Goal: Find specific page/section: Find specific page/section

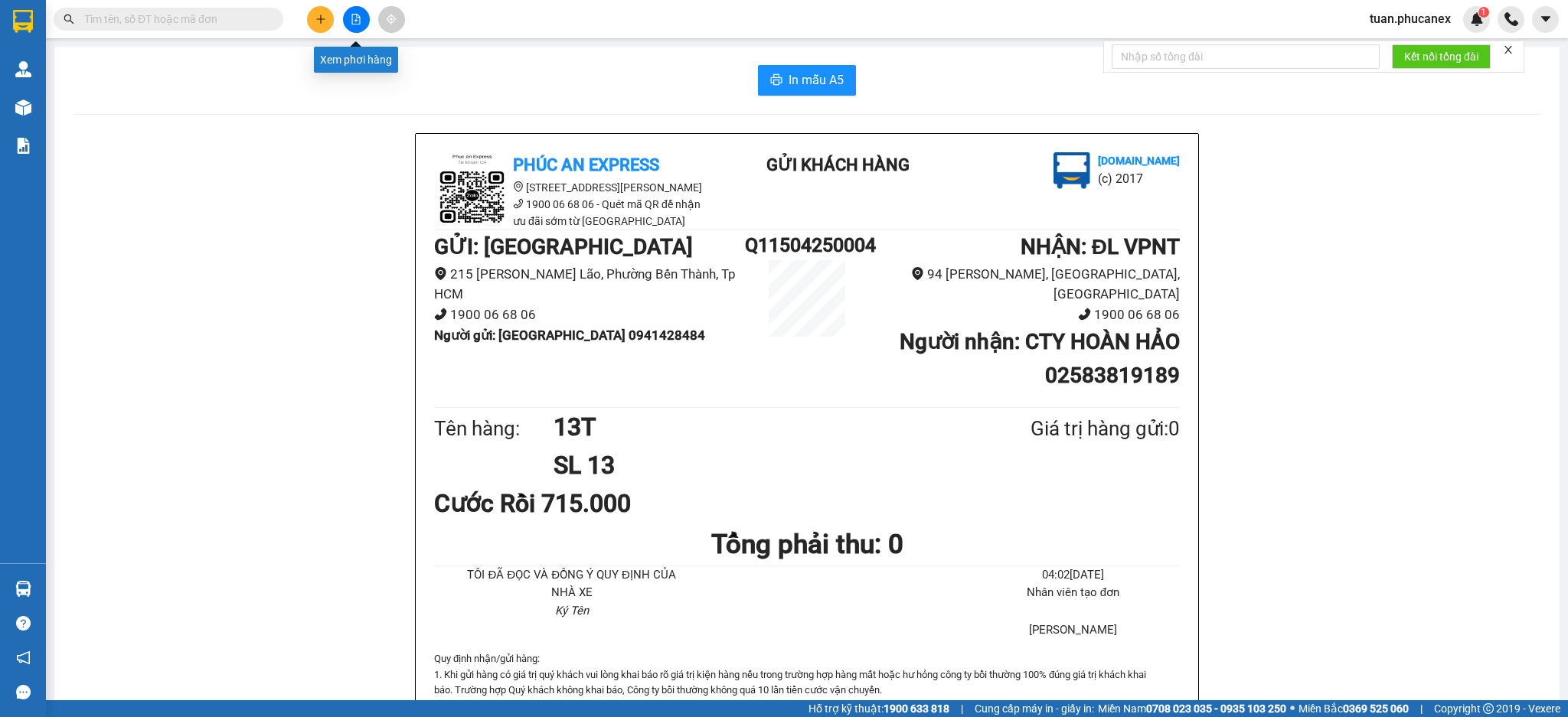
click at [359, 24] on icon "file-add" at bounding box center [356, 19] width 9 height 10
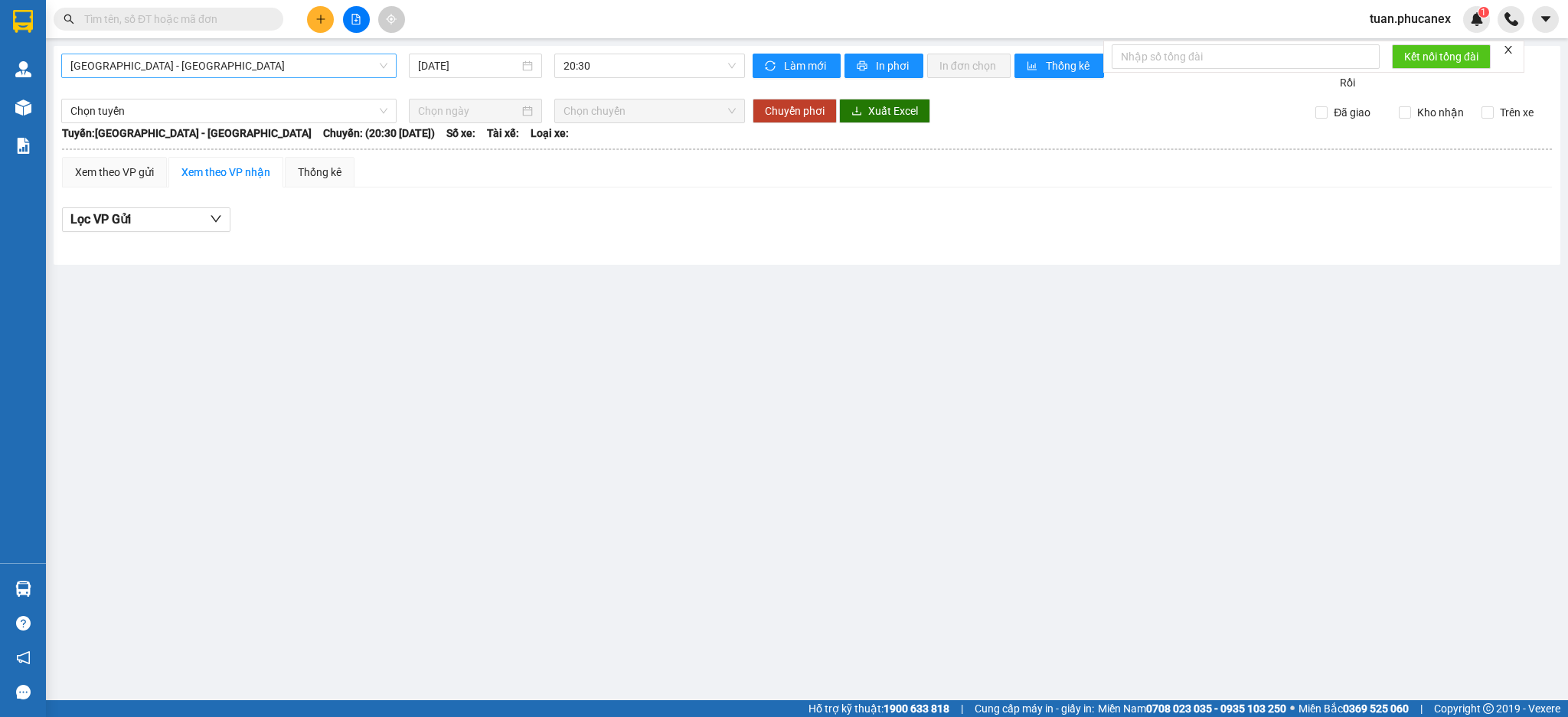
click at [292, 66] on span "[GEOGRAPHIC_DATA] - [GEOGRAPHIC_DATA]" at bounding box center [229, 66] width 317 height 23
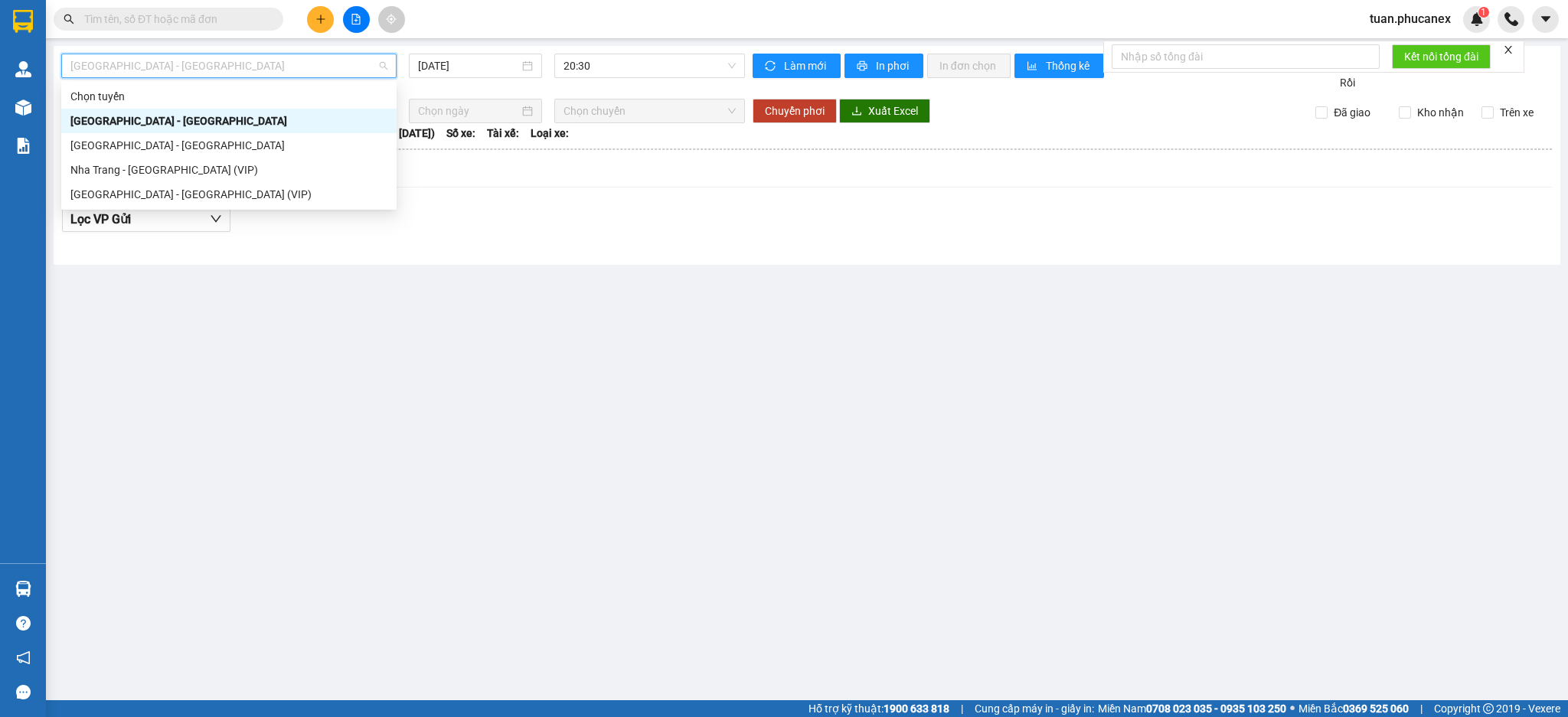
click at [226, 124] on div "[GEOGRAPHIC_DATA] - [GEOGRAPHIC_DATA]" at bounding box center [229, 121] width 317 height 17
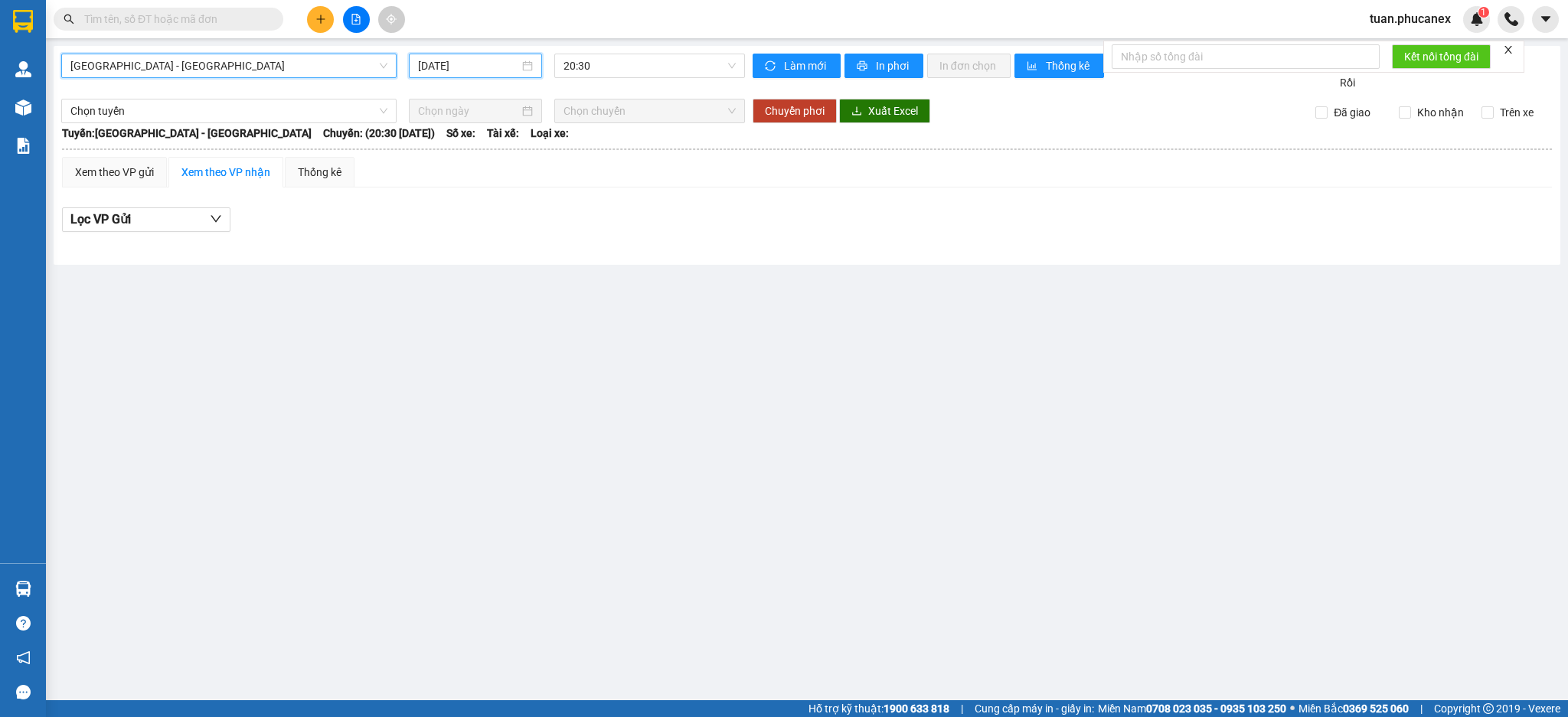
click at [518, 65] on input "[DATE]" at bounding box center [468, 66] width 100 height 17
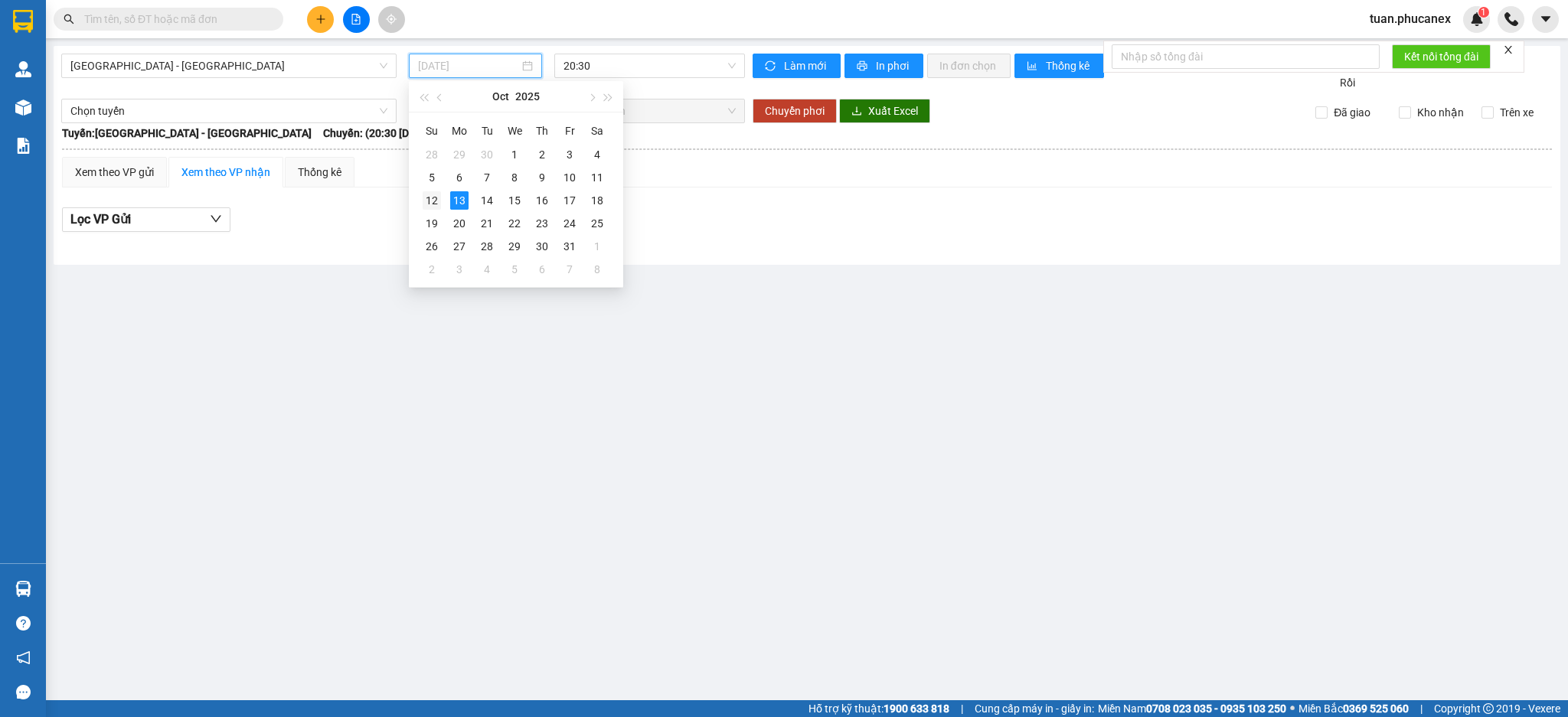
click at [438, 196] on div "12" at bounding box center [431, 199] width 18 height 18
type input "[DATE]"
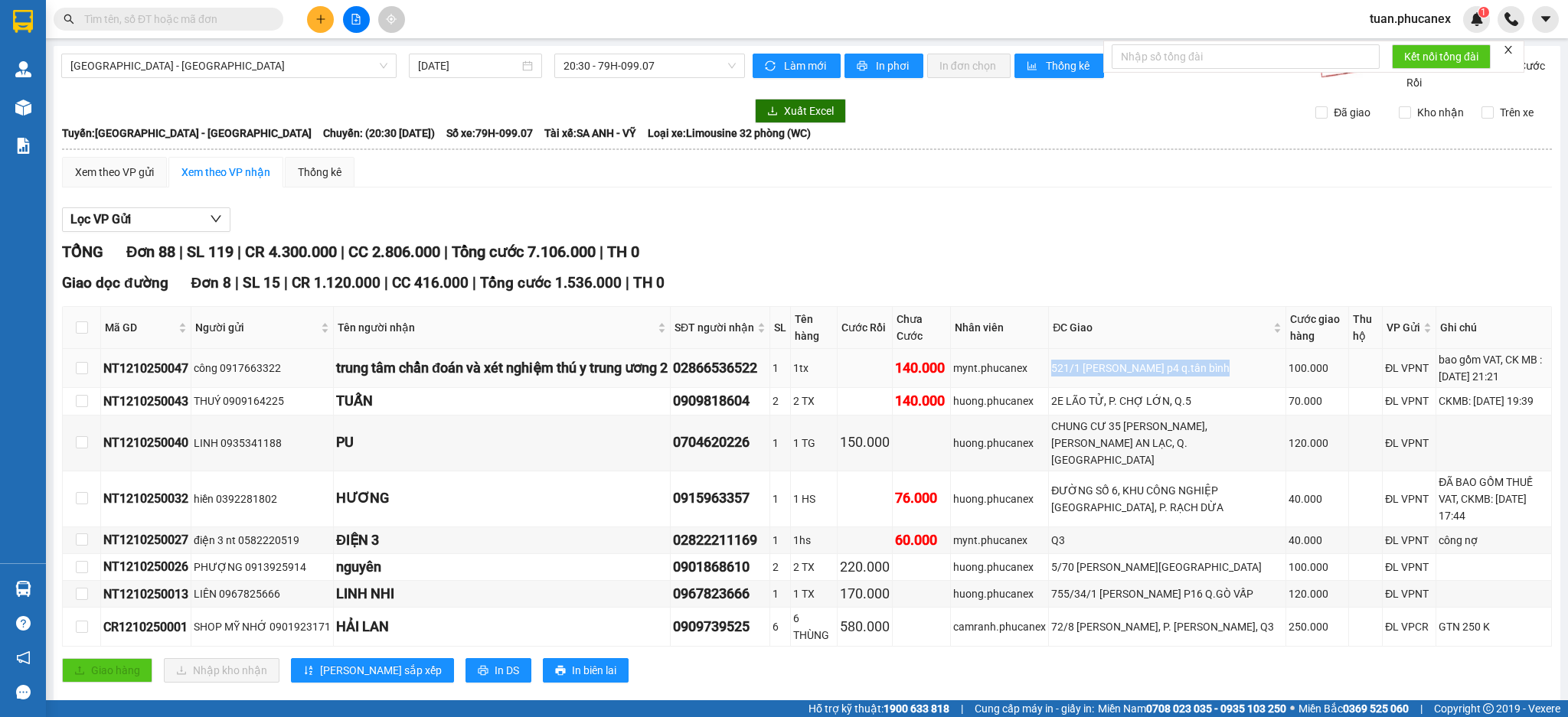
drag, startPoint x: 1239, startPoint y: 366, endPoint x: 1049, endPoint y: 363, distance: 190.0
click at [1049, 363] on tr "NT1210250047 công 0917663322 trung tâm chẩn đoán và xét nghiệm thú y trung ương…" at bounding box center [806, 367] width 1489 height 39
drag, startPoint x: 1208, startPoint y: 400, endPoint x: 1057, endPoint y: 395, distance: 151.1
click at [1057, 395] on tr "NT1210250043 THUÝ 0909164225 TUẤN 0909818604 2 2 TX 140.000 huong.phucanex 2E L…" at bounding box center [806, 401] width 1489 height 26
drag, startPoint x: 1232, startPoint y: 429, endPoint x: 1099, endPoint y: 430, distance: 133.0
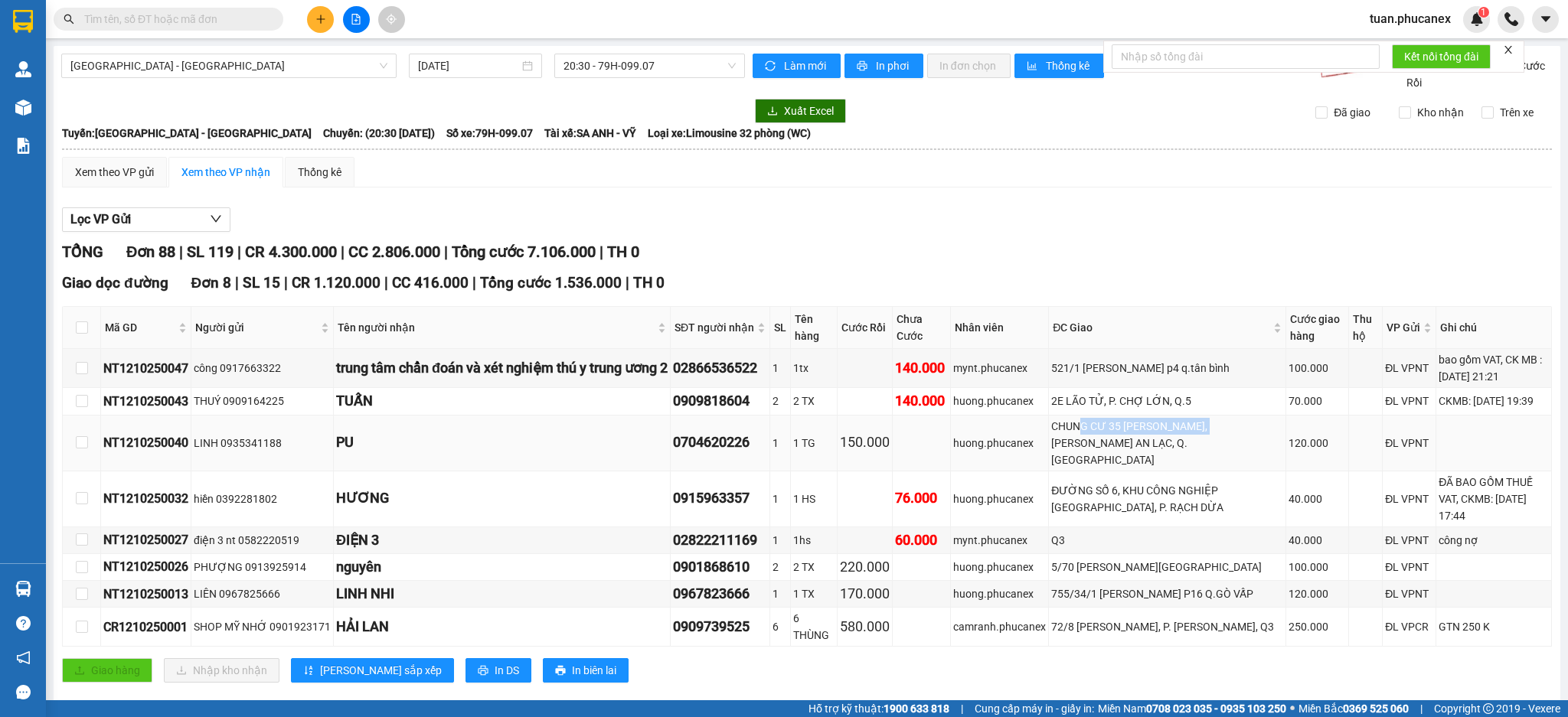
click at [1099, 430] on div "CHUNG CƯ 35 [PERSON_NAME], [PERSON_NAME] AN LẠC, Q. [GEOGRAPHIC_DATA]" at bounding box center [1166, 442] width 232 height 50
click at [1198, 448] on div "CHUNG CƯ 35 [PERSON_NAME], [PERSON_NAME] AN LẠC, Q. [GEOGRAPHIC_DATA]" at bounding box center [1166, 442] width 232 height 50
click at [1130, 618] on div "72/8 [PERSON_NAME], P. [PERSON_NAME], Q3" at bounding box center [1166, 626] width 232 height 17
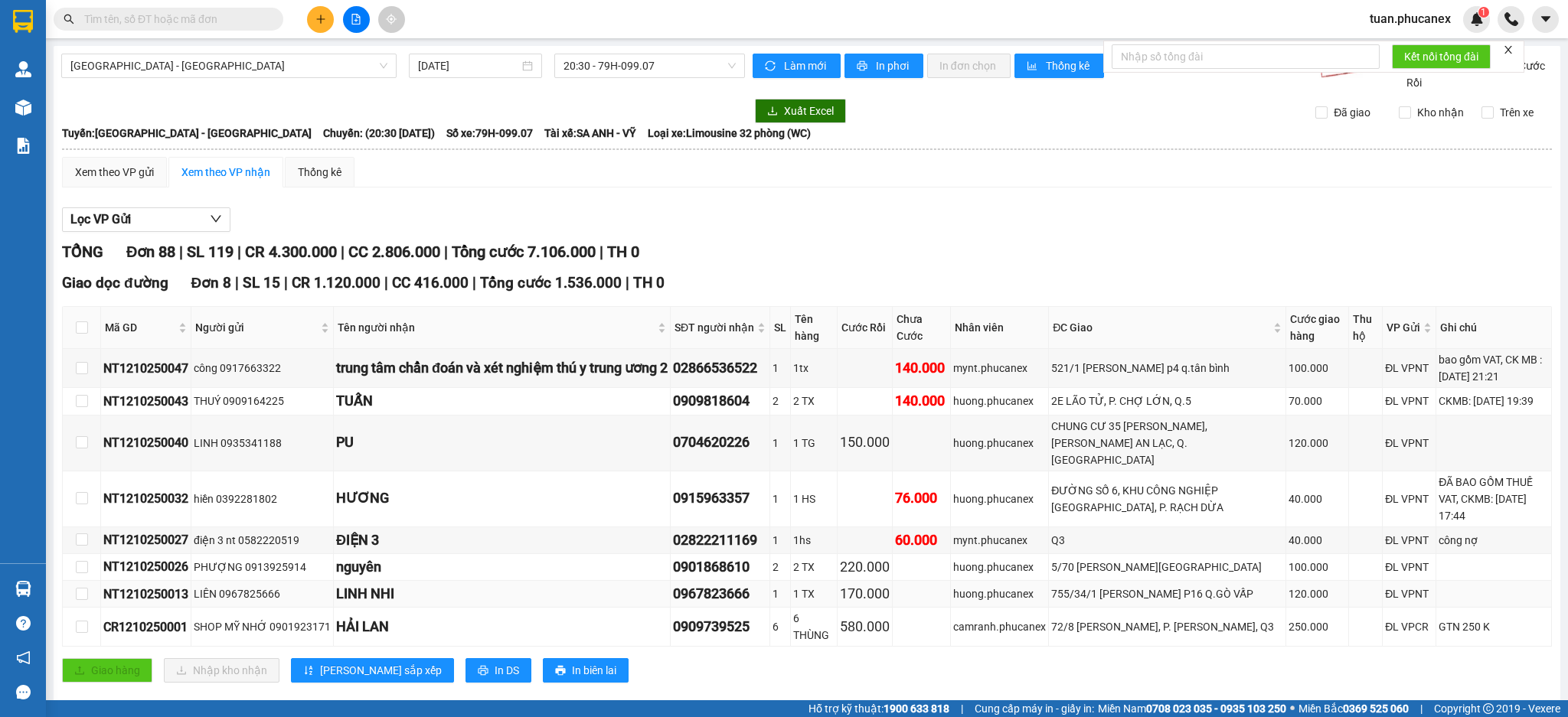
click at [1130, 586] on div "755/34/1 [PERSON_NAME] P16 Q.GÒ VẤP" at bounding box center [1166, 594] width 232 height 17
click at [1130, 558] on div "5/70 [PERSON_NAME][GEOGRAPHIC_DATA]" at bounding box center [1166, 567] width 232 height 17
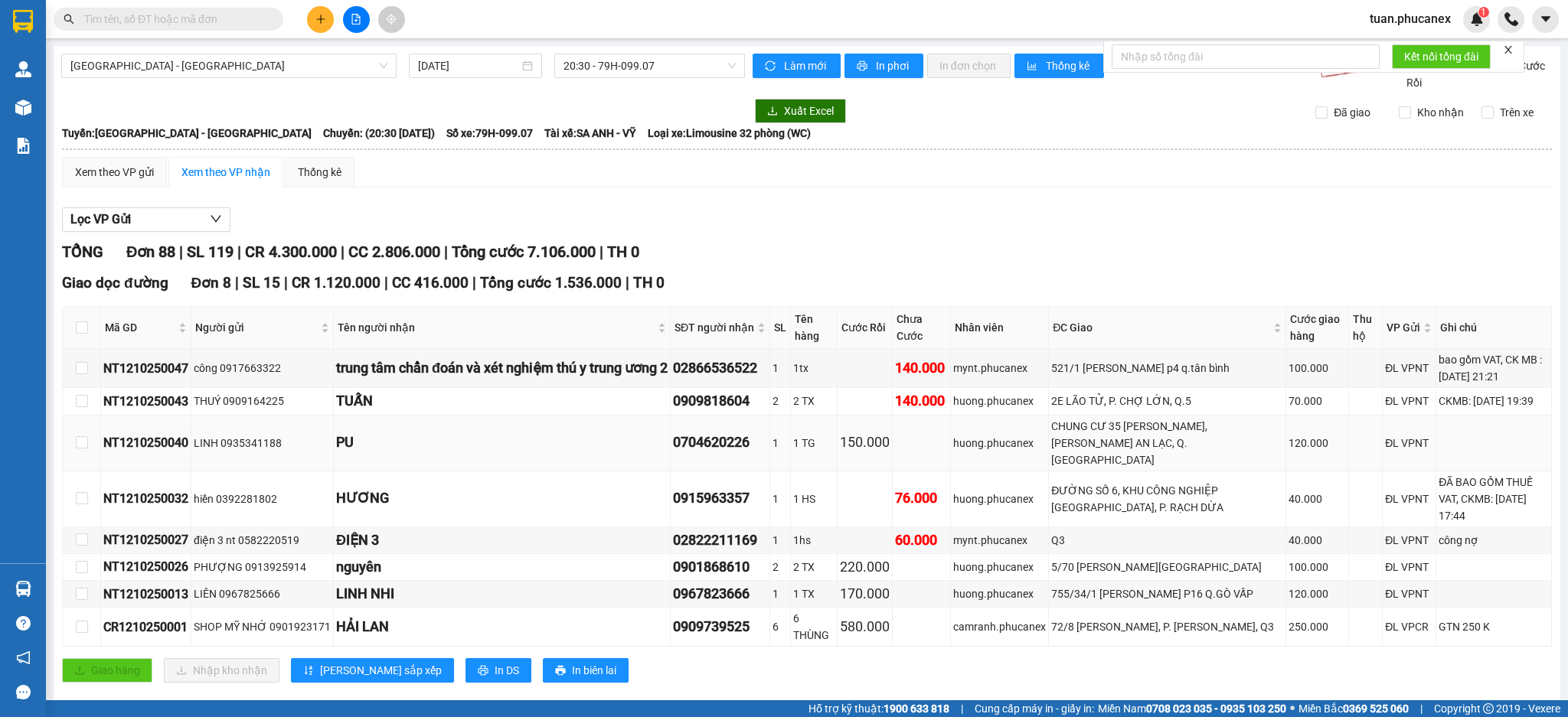
click at [1139, 436] on div "CHUNG CƯ 35 [PERSON_NAME], [PERSON_NAME] AN LẠC, Q. [GEOGRAPHIC_DATA]" at bounding box center [1166, 442] width 232 height 50
click at [1143, 401] on div "2E LÃO TỬ, P. CHỢ LỚN, Q.5" at bounding box center [1166, 401] width 232 height 17
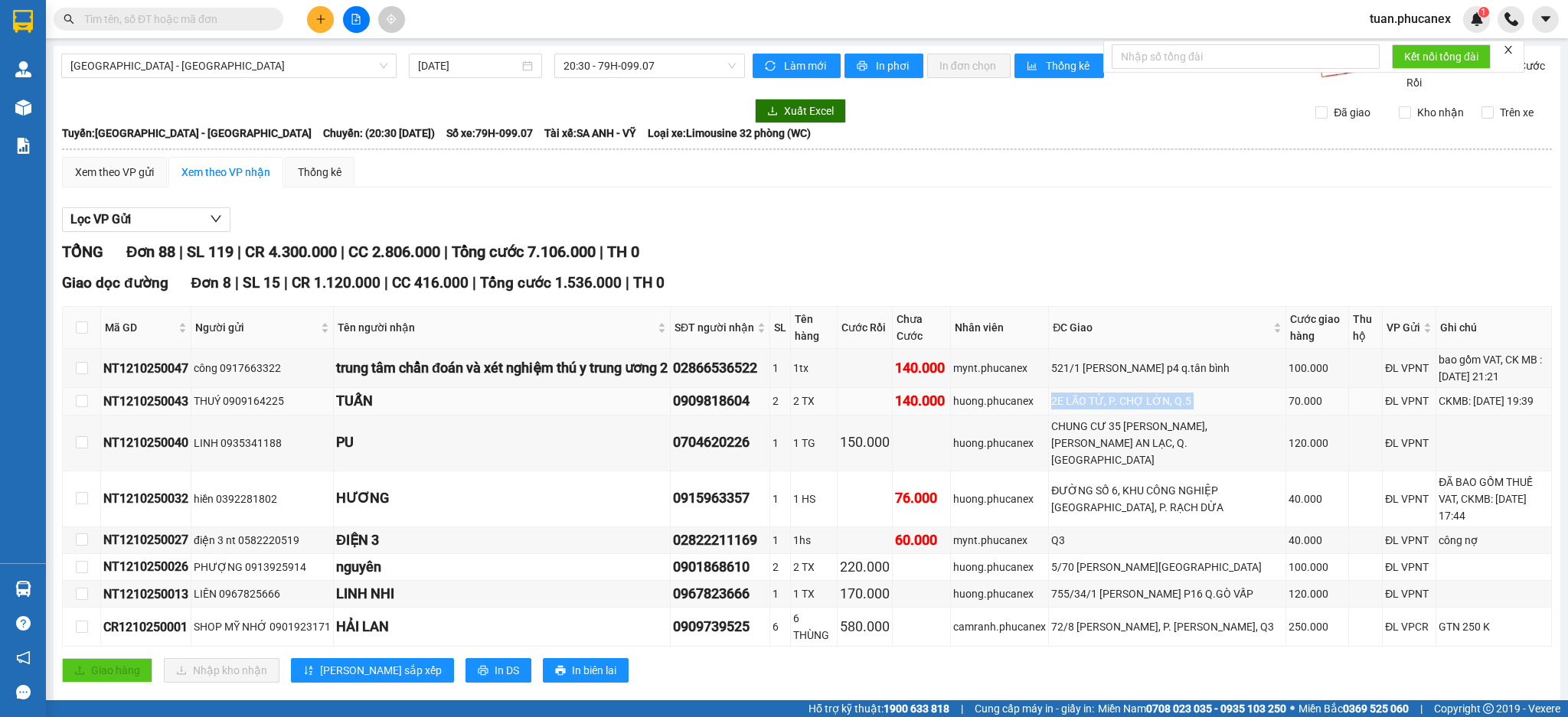
click at [1143, 401] on div "2E LÃO TỬ, P. CHỢ LỚN, Q.5" at bounding box center [1166, 401] width 232 height 17
click at [1151, 362] on div "521/1 [PERSON_NAME] p4 q.tân bình" at bounding box center [1166, 368] width 232 height 17
click at [1164, 558] on div "5/70 [PERSON_NAME][GEOGRAPHIC_DATA]" at bounding box center [1166, 567] width 232 height 17
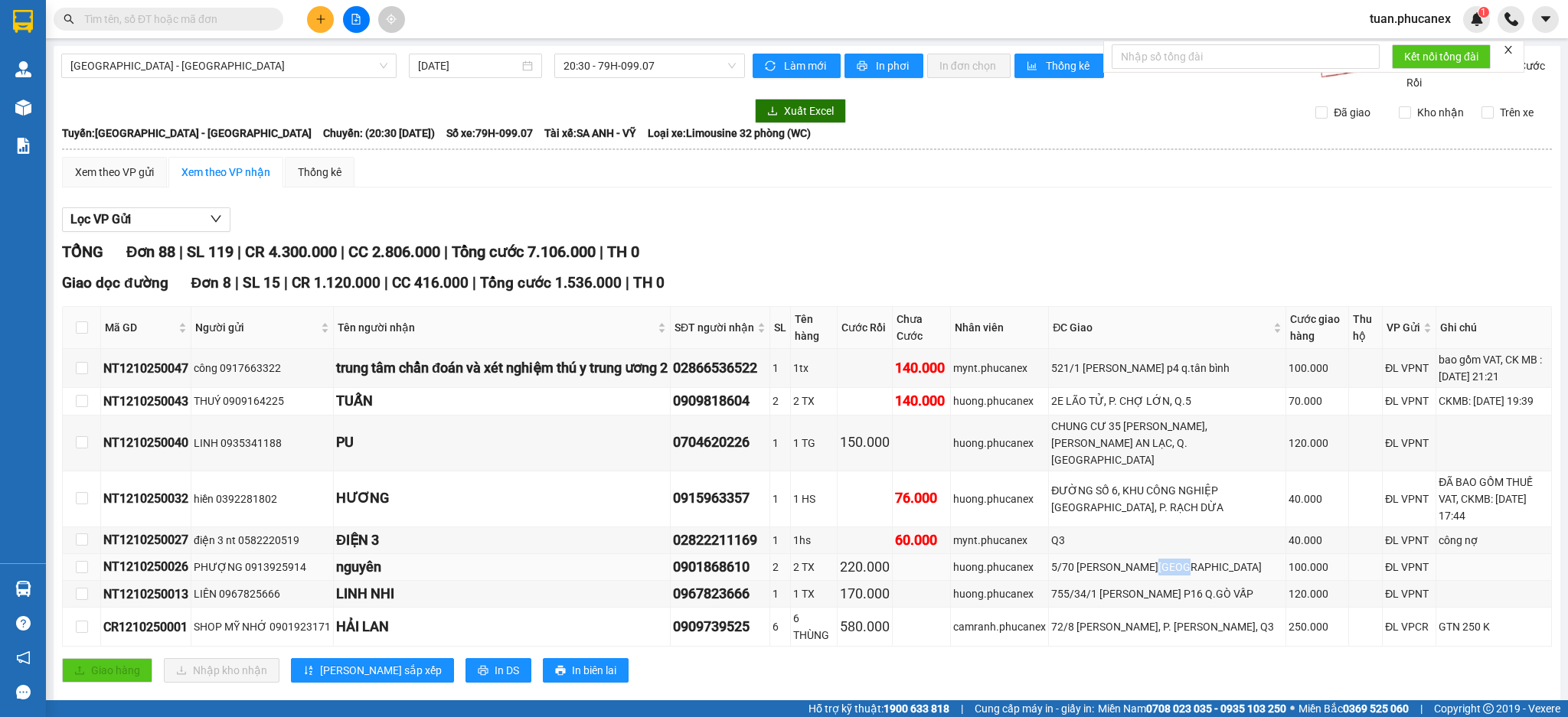
click at [1164, 558] on div "5/70 [PERSON_NAME][GEOGRAPHIC_DATA]" at bounding box center [1166, 567] width 232 height 17
click at [1132, 482] on div "ĐƯỜNG SỐ 6, KHU CÔNG NGHIỆP [GEOGRAPHIC_DATA], P. RẠCH DỪA" at bounding box center [1166, 499] width 232 height 34
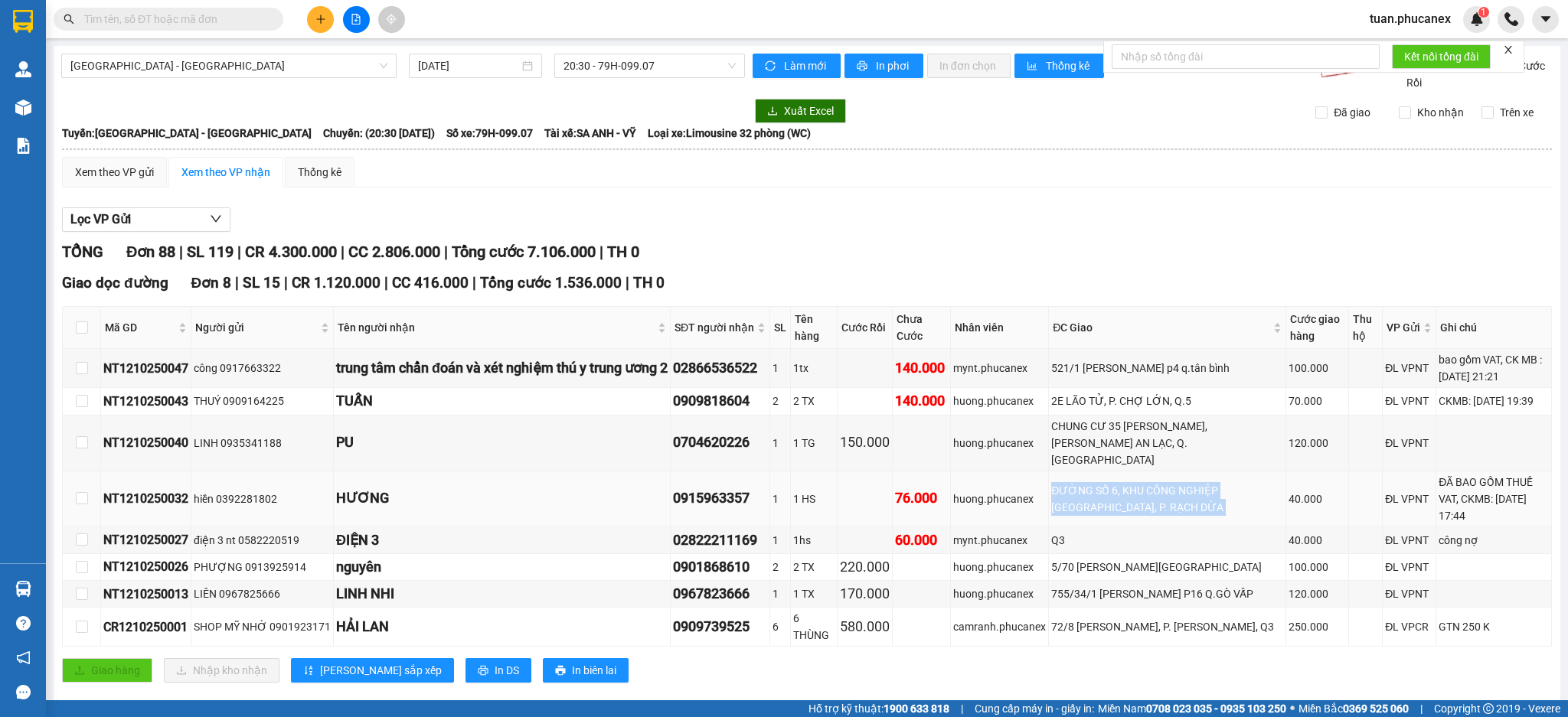
click at [1132, 482] on div "ĐƯỜNG SỐ 6, KHU CÔNG NGHIỆP [GEOGRAPHIC_DATA], P. RẠCH DỪA" at bounding box center [1166, 499] width 232 height 34
click at [1171, 425] on div "CHUNG CƯ 35 [PERSON_NAME], [PERSON_NAME] AN LẠC, Q. [GEOGRAPHIC_DATA]" at bounding box center [1166, 442] width 232 height 50
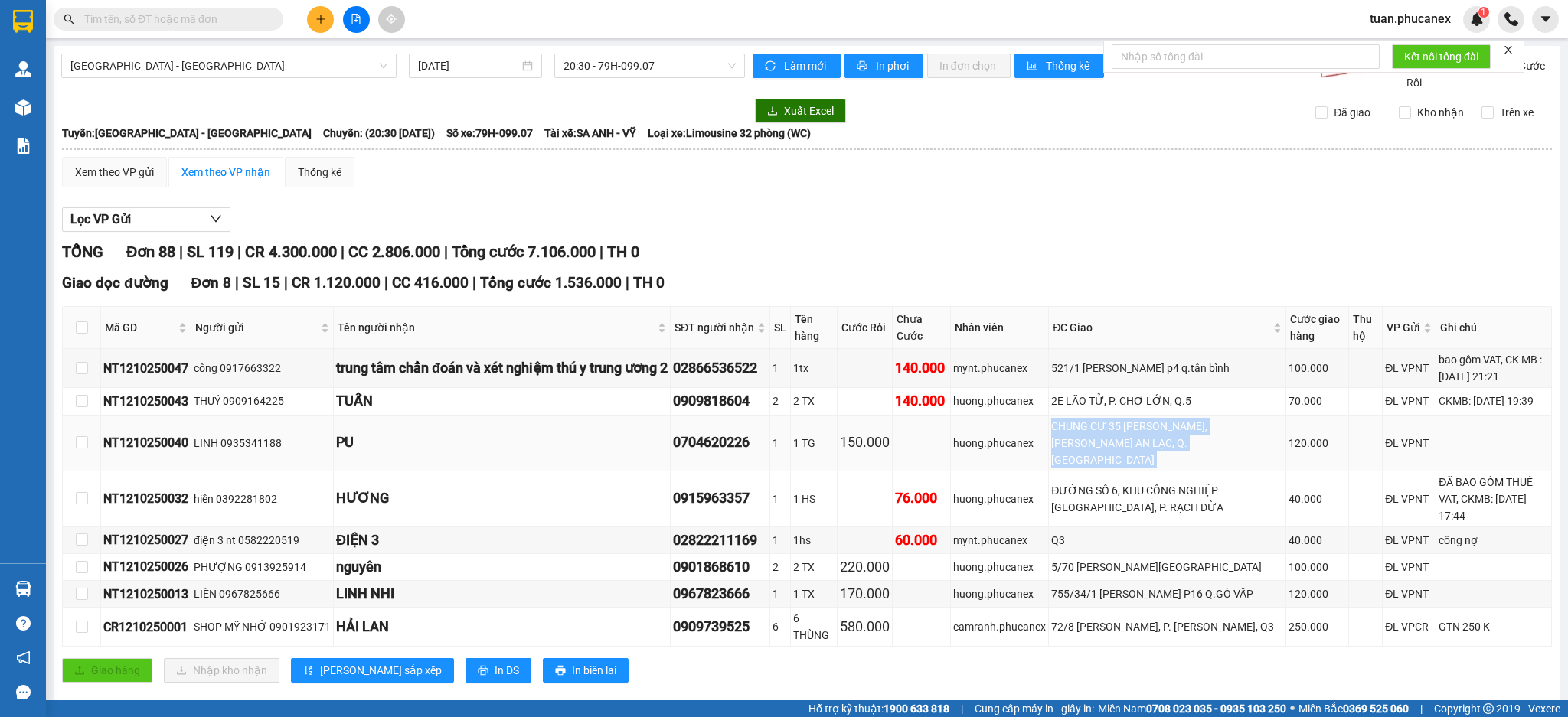
click at [1171, 425] on div "CHUNG CƯ 35 [PERSON_NAME], [PERSON_NAME] AN LẠC, Q. [GEOGRAPHIC_DATA]" at bounding box center [1166, 442] width 232 height 50
click at [1159, 397] on div "2E LÃO TỬ, P. CHỢ LỚN, Q.5" at bounding box center [1166, 401] width 232 height 17
click at [1208, 418] on div "CHUNG CƯ 35 [PERSON_NAME], [PERSON_NAME] AN LẠC, Q. [GEOGRAPHIC_DATA]" at bounding box center [1166, 442] width 232 height 50
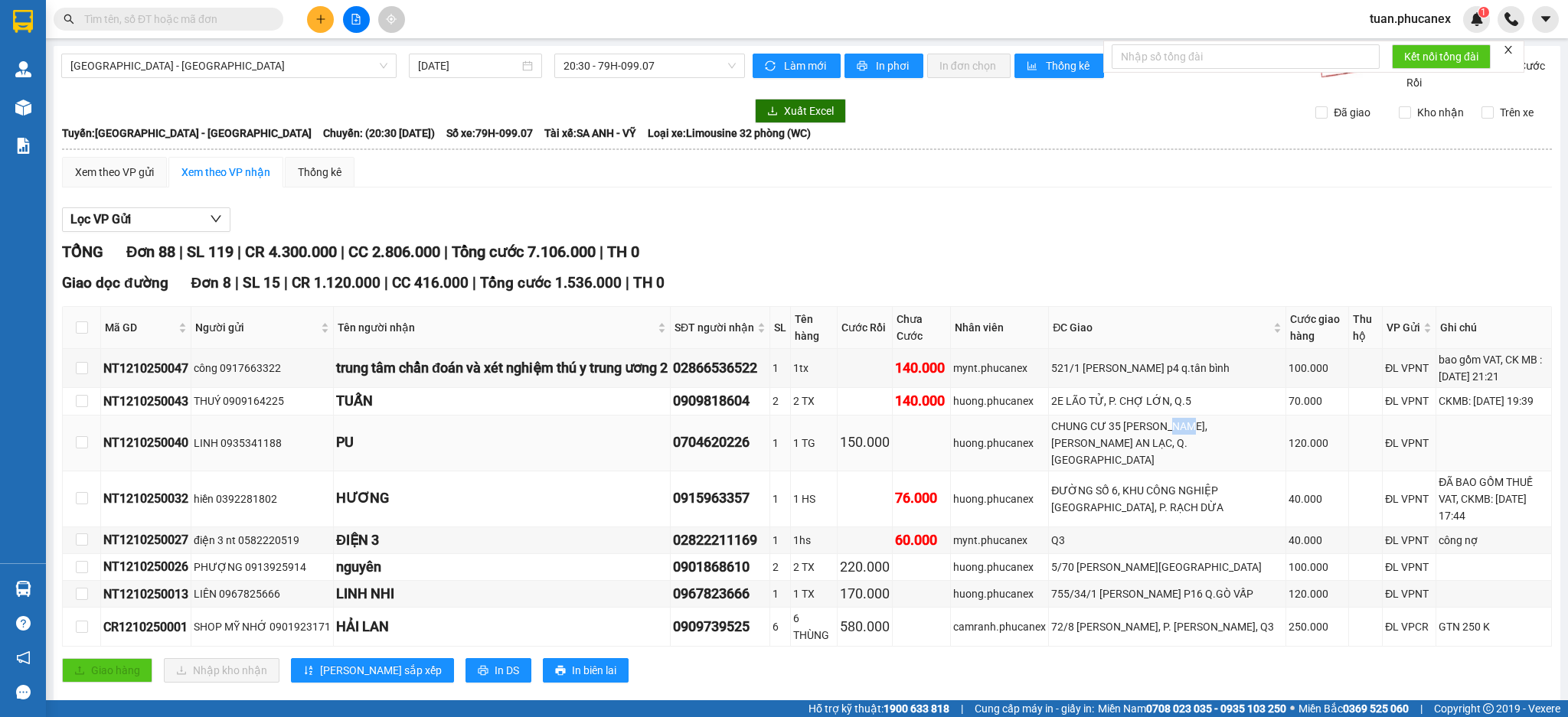
click at [1208, 418] on div "CHUNG CƯ 35 [PERSON_NAME], [PERSON_NAME] AN LẠC, Q. [GEOGRAPHIC_DATA]" at bounding box center [1166, 442] width 232 height 50
click at [1170, 618] on div "72/8 [PERSON_NAME], P. [PERSON_NAME], Q3" at bounding box center [1166, 626] width 232 height 17
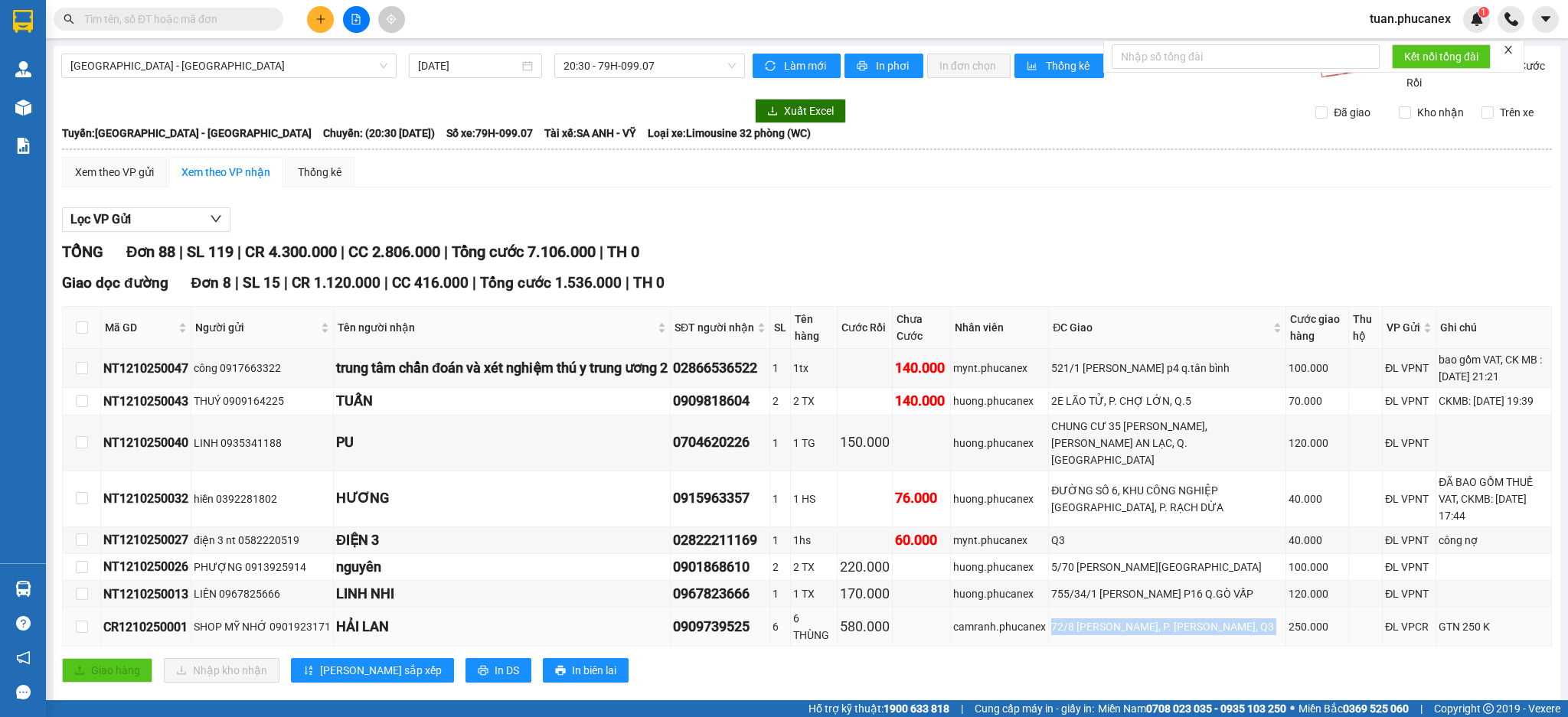
click at [1170, 618] on div "72/8 [PERSON_NAME], P. [PERSON_NAME], Q3" at bounding box center [1166, 626] width 232 height 17
click at [1182, 586] on div "755/34/1 [PERSON_NAME] P16 Q.GÒ VẤP" at bounding box center [1166, 594] width 232 height 17
click at [1202, 558] on div "5/70 [PERSON_NAME][GEOGRAPHIC_DATA]" at bounding box center [1166, 567] width 232 height 17
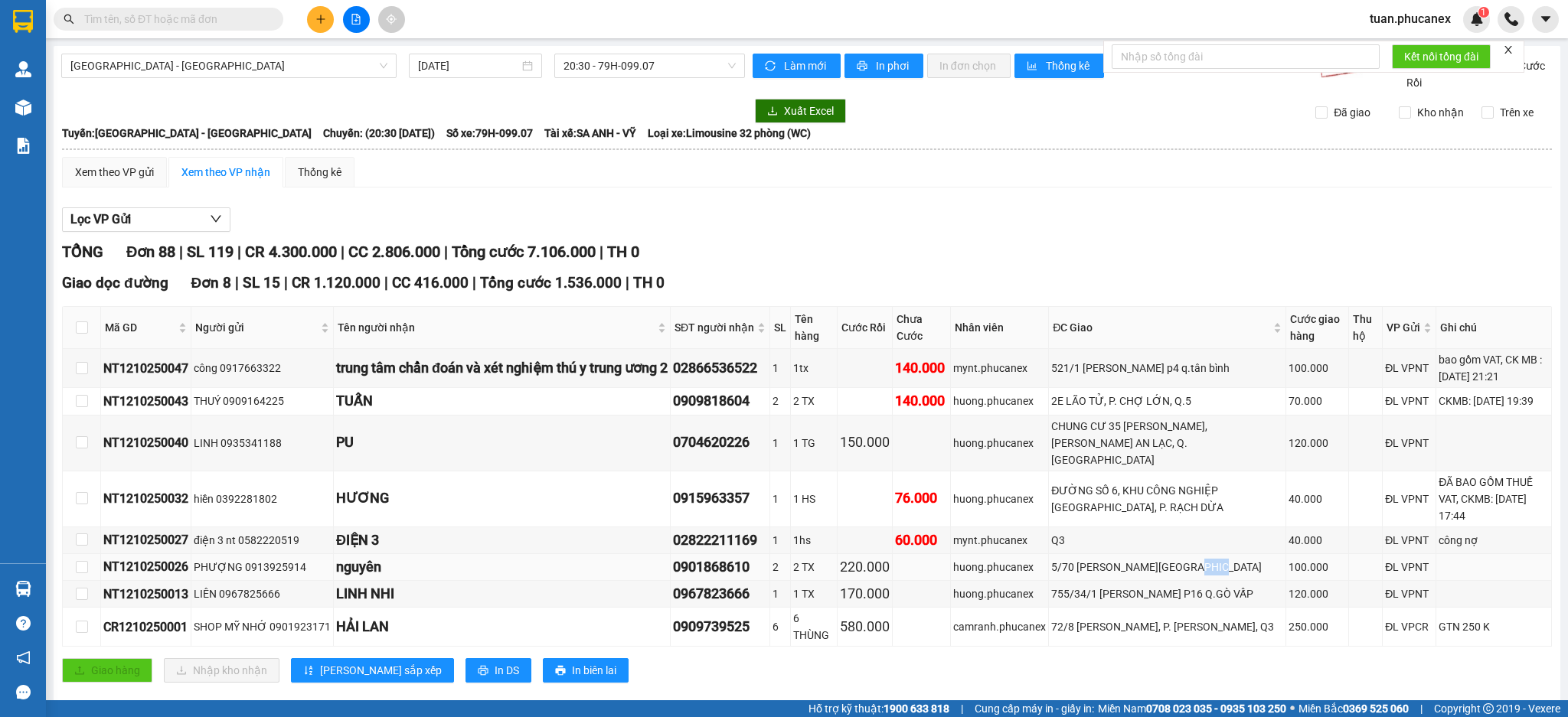
click at [1202, 558] on div "5/70 [PERSON_NAME][GEOGRAPHIC_DATA]" at bounding box center [1166, 567] width 232 height 17
click at [1183, 368] on div "521/1 [PERSON_NAME] p4 q.tân bình" at bounding box center [1166, 368] width 232 height 17
